Goal: Task Accomplishment & Management: Manage account settings

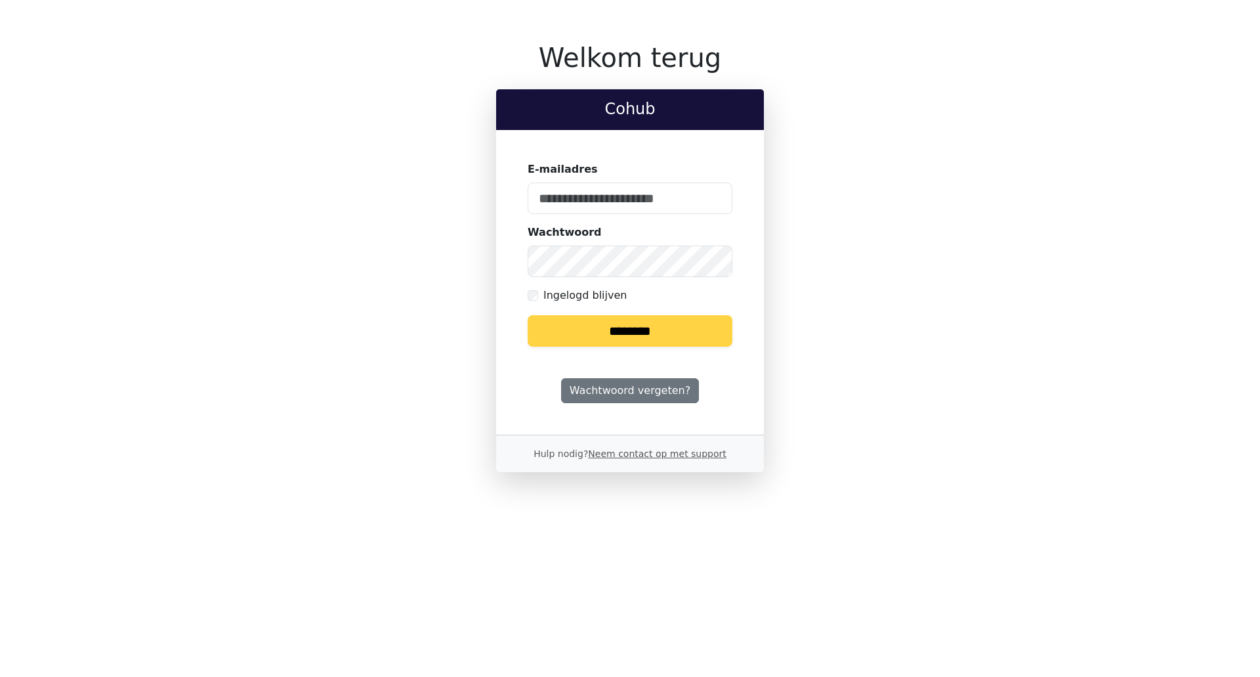
type input "**********"
click at [677, 339] on input "********" at bounding box center [630, 331] width 205 height 32
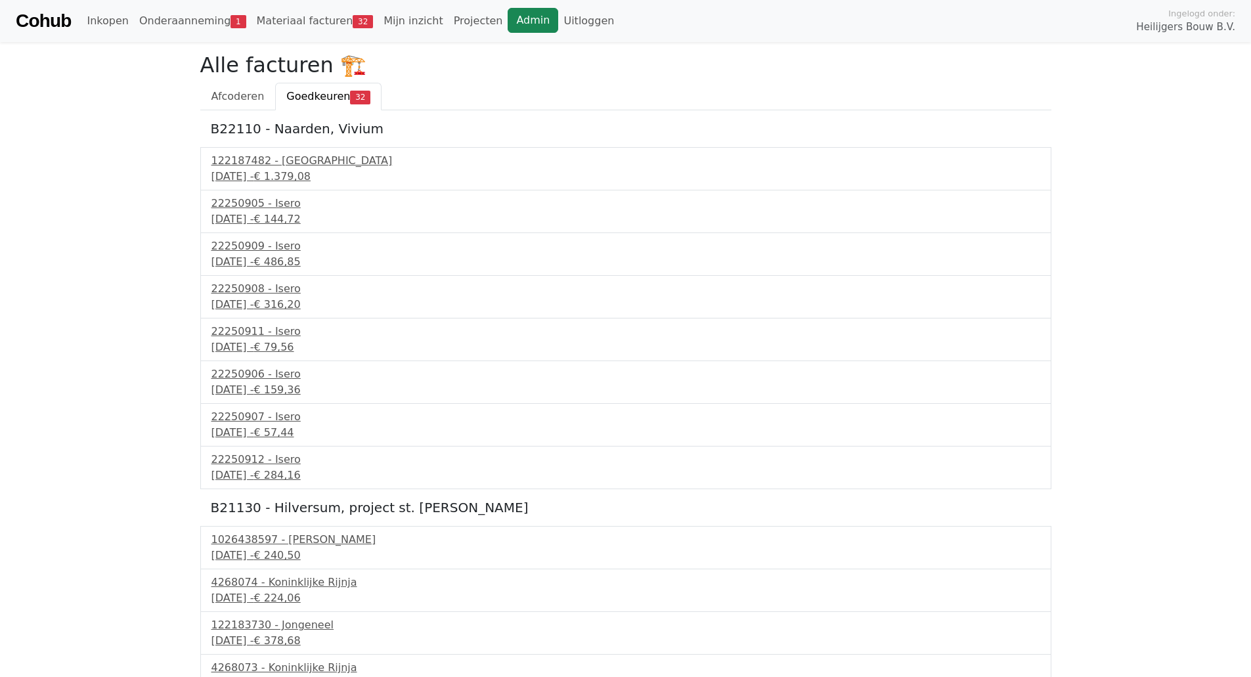
click at [507, 14] on link "Admin" at bounding box center [532, 20] width 51 height 25
